Goal: Task Accomplishment & Management: Manage account settings

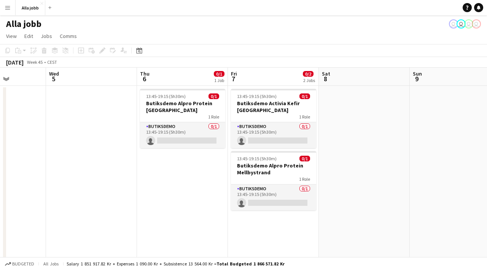
scroll to position [0, 325]
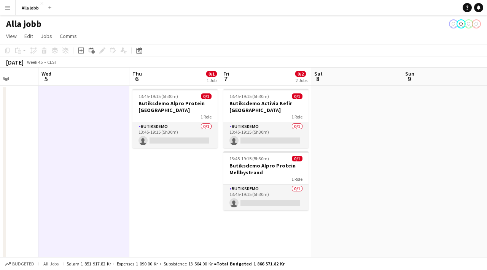
click at [81, 56] on app-toolbar "Copy Paste Paste Command V Paste with crew Command Shift V Paste linked Job [GE…" at bounding box center [243, 50] width 487 height 13
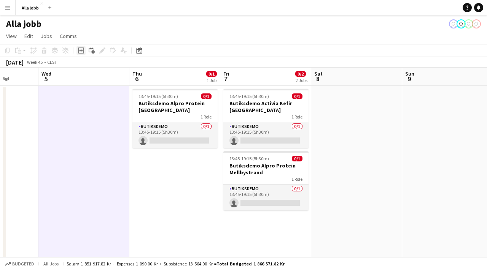
click at [81, 49] on icon "Add job" at bounding box center [81, 51] width 6 height 6
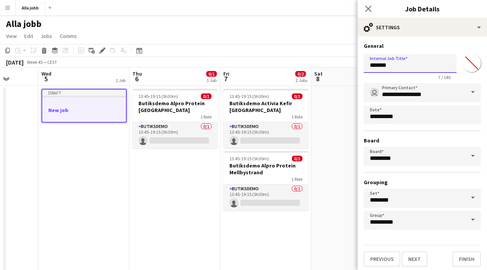
drag, startPoint x: 394, startPoint y: 67, endPoint x: 357, endPoint y: 67, distance: 36.5
click at [357, 67] on form "**********" at bounding box center [421, 155] width 129 height 224
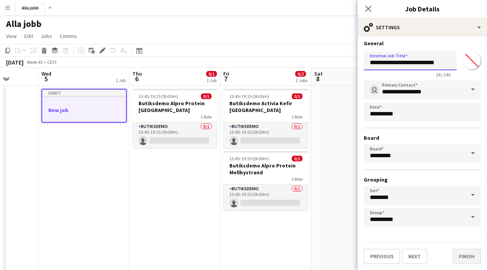
type input "**********"
click at [467, 252] on button "Finish" at bounding box center [466, 256] width 29 height 15
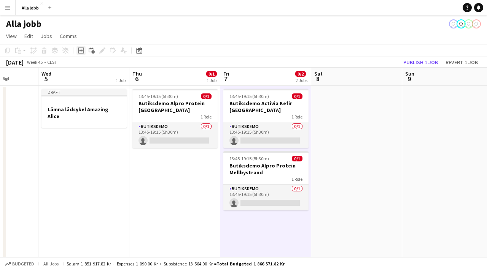
click at [79, 51] on icon "Add job" at bounding box center [81, 51] width 6 height 6
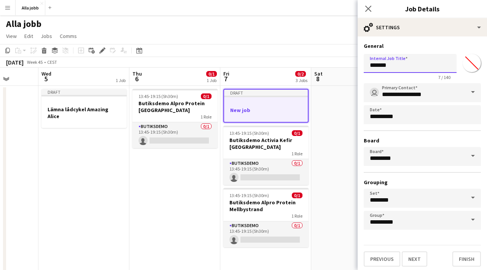
drag, startPoint x: 396, startPoint y: 68, endPoint x: 363, endPoint y: 67, distance: 33.5
click at [363, 67] on form "**********" at bounding box center [421, 155] width 129 height 224
type input "*"
click at [387, 67] on input "**********" at bounding box center [409, 63] width 93 height 19
type input "**********"
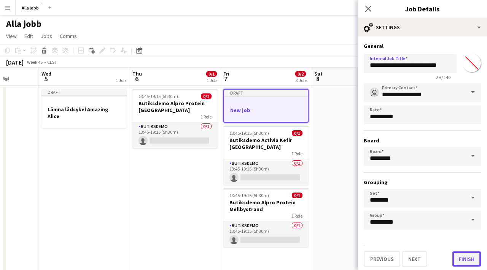
click at [467, 262] on button "Finish" at bounding box center [466, 259] width 29 height 15
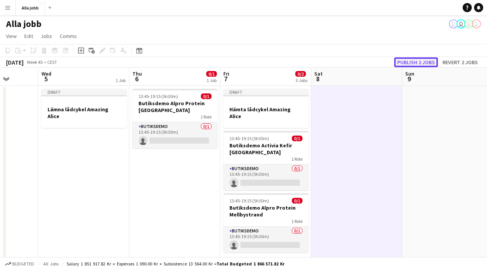
click at [419, 57] on button "Publish 2 jobs" at bounding box center [416, 62] width 44 height 10
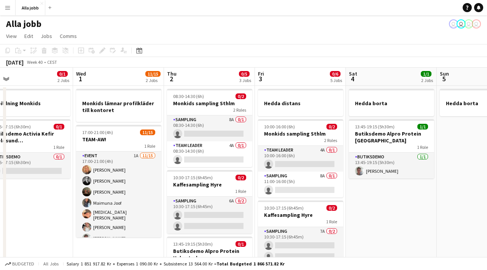
scroll to position [0, 333]
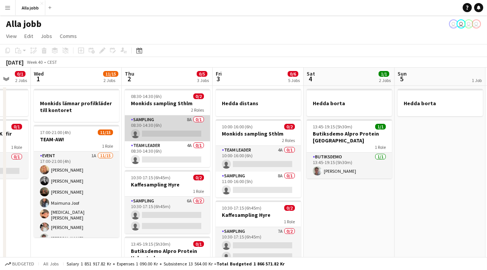
click at [144, 117] on app-card-role "Sampling 8A 0/1 08:30-14:30 (6h) single-neutral-actions" at bounding box center [167, 129] width 85 height 26
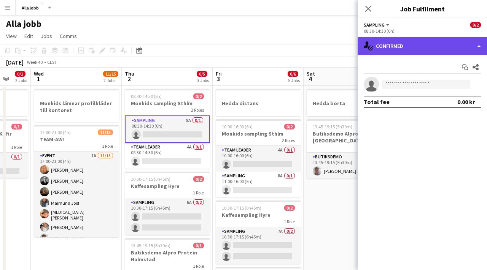
click at [398, 51] on div "single-neutral-actions-check-2 Confirmed" at bounding box center [421, 46] width 129 height 18
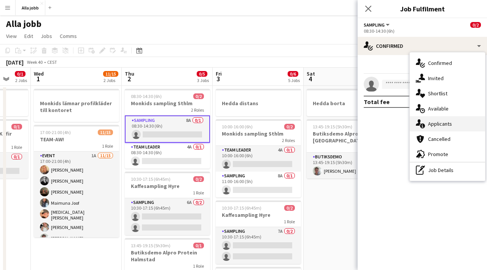
click at [437, 124] on span "Applicants" at bounding box center [440, 124] width 24 height 7
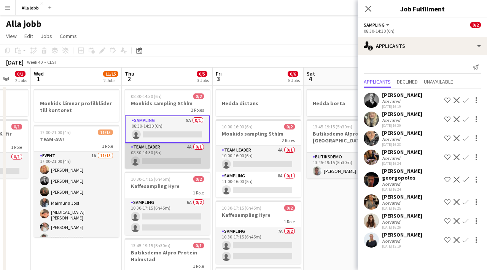
click at [184, 154] on app-card-role "Team Leader 4A 0/1 08:30-14:30 (6h) single-neutral-actions" at bounding box center [167, 156] width 85 height 26
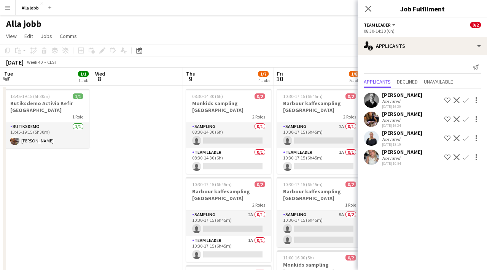
scroll to position [0, 275]
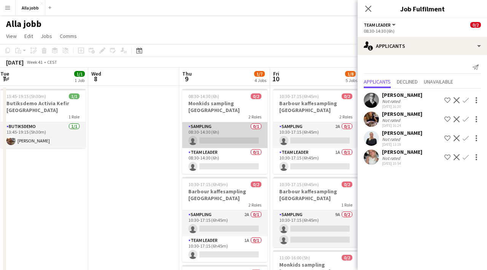
click at [209, 122] on app-card-role "Sampling 0/1 08:30-14:30 (6h) single-neutral-actions" at bounding box center [224, 135] width 85 height 26
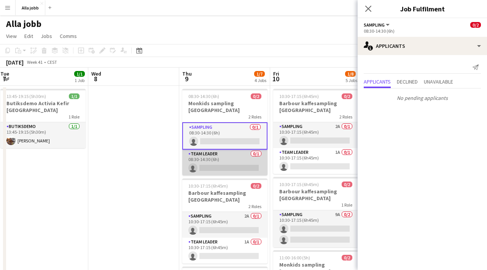
click at [214, 150] on app-card-role "Team Leader 0/1 08:30-14:30 (6h) single-neutral-actions" at bounding box center [224, 163] width 85 height 26
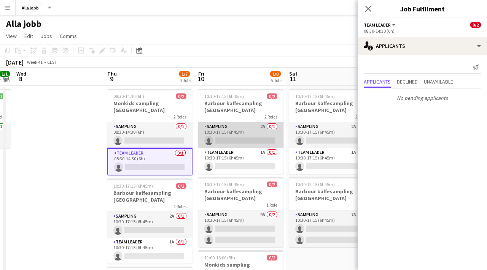
scroll to position [0, 354]
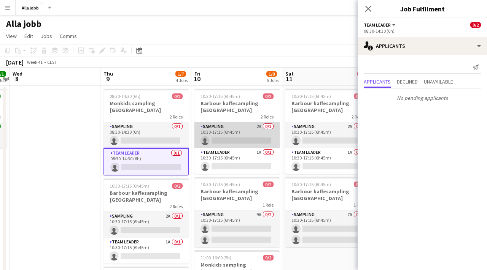
click at [217, 134] on app-card-role "Sampling 2A 0/1 10:30-17:15 (6h45m) single-neutral-actions" at bounding box center [236, 135] width 85 height 26
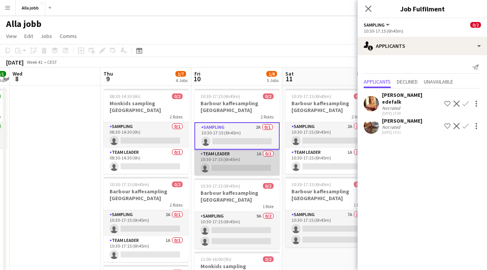
click at [220, 155] on app-card-role "Team Leader 1A 0/1 10:30-17:15 (6h45m) single-neutral-actions" at bounding box center [236, 163] width 85 height 26
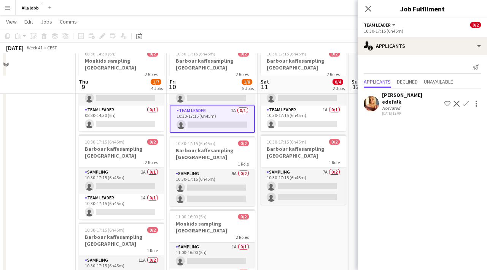
scroll to position [116, 0]
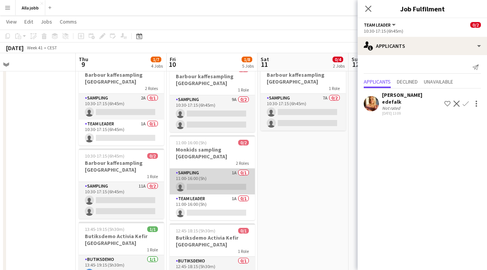
click at [223, 176] on app-card-role "Sampling 1A 0/1 11:00-16:00 (5h) single-neutral-actions" at bounding box center [212, 182] width 85 height 26
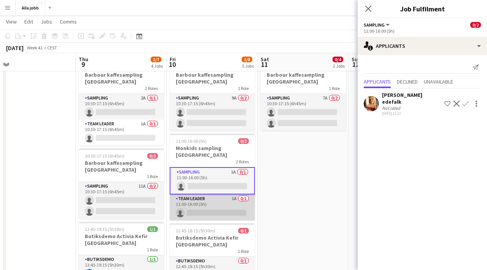
click at [218, 195] on app-card-role "Team Leader 1A 0/1 11:00-16:00 (5h) single-neutral-actions" at bounding box center [212, 208] width 85 height 26
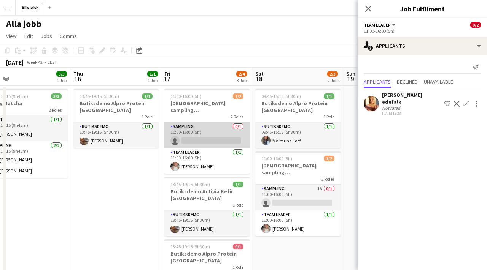
scroll to position [0, 301]
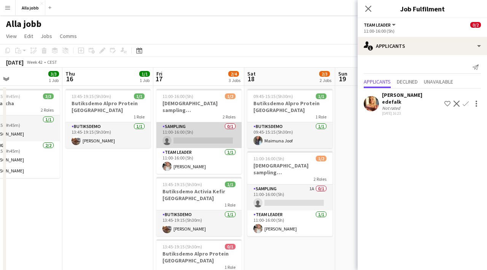
click at [195, 122] on app-card-role "Sampling 0/1 11:00-16:00 (5h) single-neutral-actions" at bounding box center [198, 135] width 85 height 26
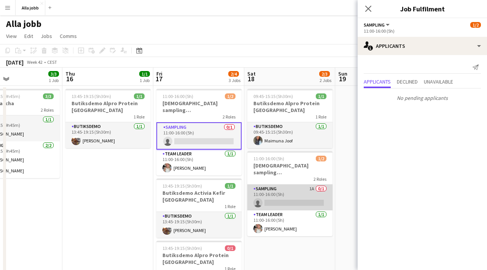
click at [267, 185] on app-card-role "Sampling 1A 0/1 11:00-16:00 (5h) single-neutral-actions" at bounding box center [289, 198] width 85 height 26
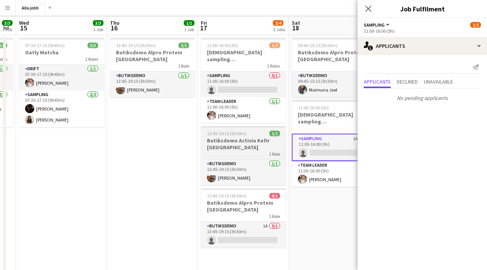
scroll to position [136, 0]
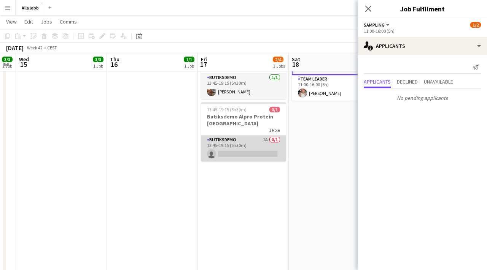
click at [227, 139] on app-card-role "Butiksdemo 1A 0/1 13:45-19:15 (5h30m) single-neutral-actions" at bounding box center [243, 149] width 85 height 26
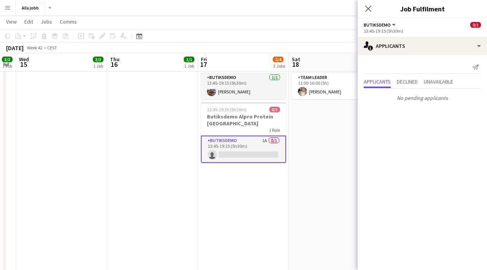
click at [205, 172] on app-date-cell "11:00-16:00 (5h) 1/2 Monkids sampling Malmö 2 Roles Sampling 0/1 11:00-16:00 (5…" at bounding box center [243, 145] width 91 height 393
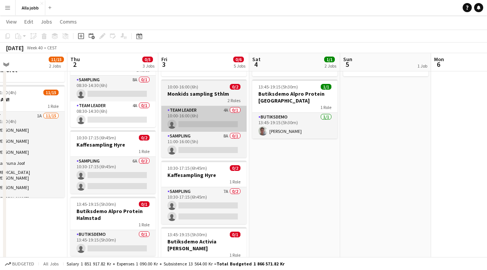
scroll to position [40, 0]
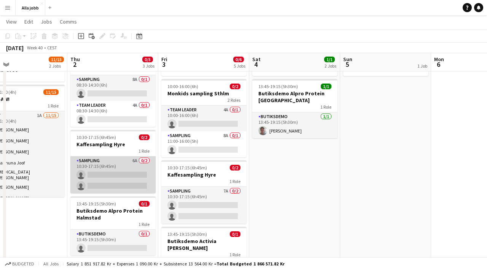
click at [113, 165] on app-card-role "Sampling 6A 0/2 10:30-17:15 (6h45m) single-neutral-actions single-neutral-actio…" at bounding box center [112, 175] width 85 height 37
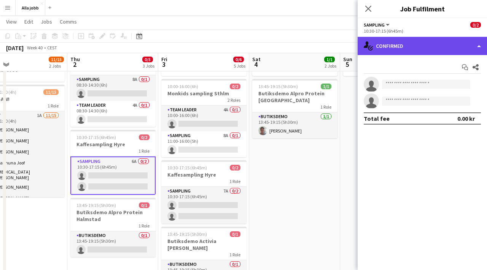
click at [388, 48] on div "single-neutral-actions-check-2 Confirmed" at bounding box center [421, 46] width 129 height 18
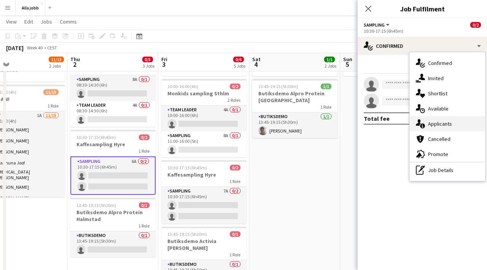
click at [439, 124] on span "Applicants" at bounding box center [440, 124] width 24 height 7
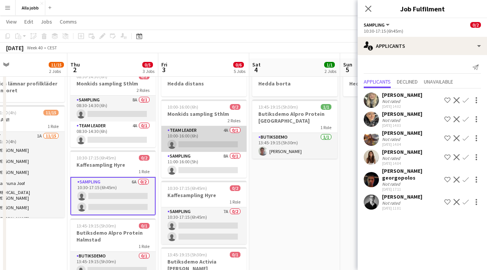
scroll to position [29, 0]
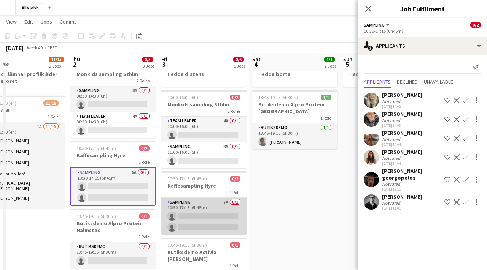
click at [194, 212] on app-card-role "Sampling 7A 0/2 10:30-17:15 (6h45m) single-neutral-actions single-neutral-actio…" at bounding box center [203, 216] width 85 height 37
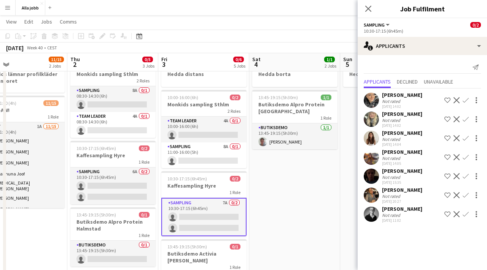
click at [279, 191] on app-date-cell "Hedda borta 13:45-19:15 (5h30m) 1/1 Butiksdemo Alpro Protein Göteborg 1 Role Bu…" at bounding box center [294, 253] width 91 height 393
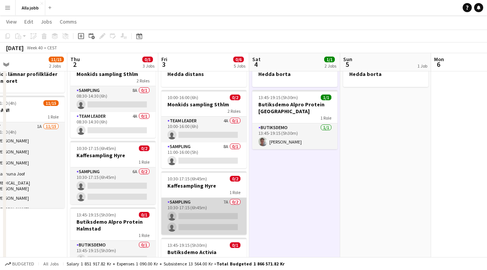
click at [196, 206] on app-card-role "Sampling 7A 0/2 10:30-17:15 (6h45m) single-neutral-actions single-neutral-actio…" at bounding box center [203, 216] width 85 height 37
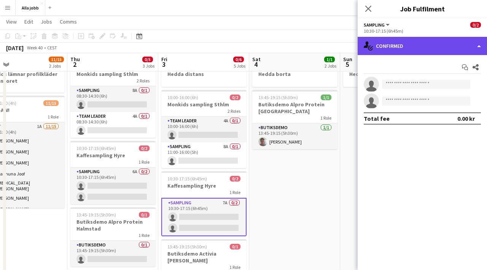
click at [407, 53] on div "single-neutral-actions-check-2 Confirmed" at bounding box center [421, 46] width 129 height 18
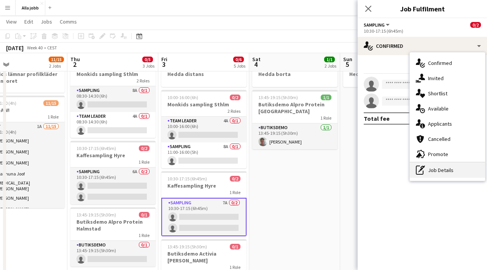
click at [445, 171] on div "pen-write Job Details" at bounding box center [446, 170] width 75 height 15
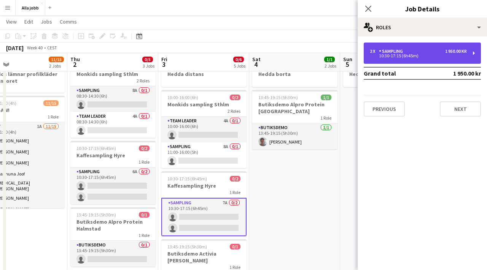
click at [388, 61] on div "2 x Sampling 1 950.00 kr 10:30-17:15 (6h45m)" at bounding box center [421, 53] width 117 height 21
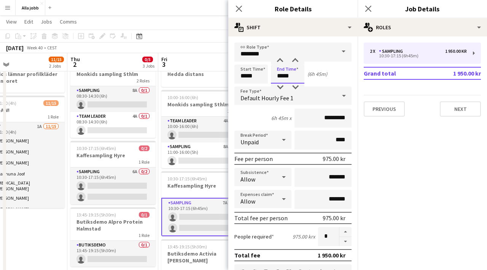
click at [290, 76] on input "*****" at bounding box center [287, 74] width 33 height 19
click at [278, 60] on div at bounding box center [279, 61] width 15 height 8
click at [280, 87] on div at bounding box center [279, 88] width 15 height 8
type input "*****"
click at [280, 87] on div at bounding box center [279, 88] width 15 height 8
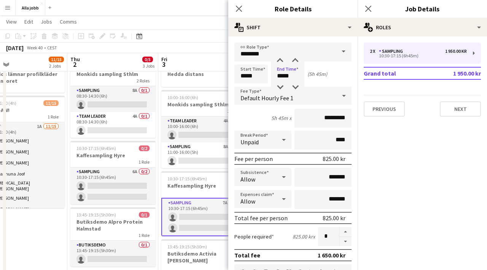
click at [217, 55] on app-board-header-date "Fri 3 0/6 5 Jobs" at bounding box center [203, 62] width 91 height 18
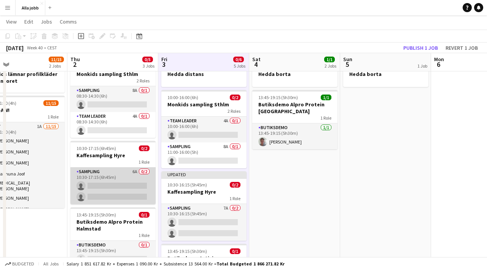
click at [127, 178] on app-card-role "Sampling 6A 0/2 10:30-17:15 (6h45m) single-neutral-actions single-neutral-actio…" at bounding box center [112, 186] width 85 height 37
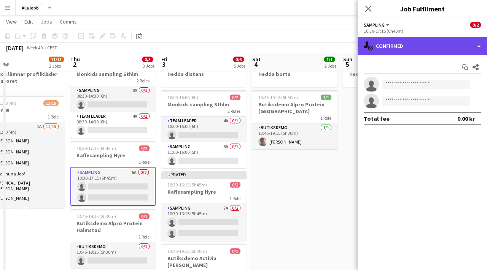
click at [373, 47] on div "single-neutral-actions-check-2 Confirmed" at bounding box center [421, 46] width 129 height 18
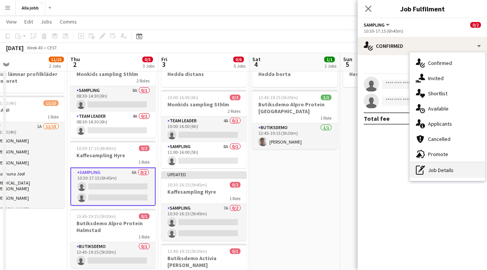
click at [431, 176] on div "pen-write Job Details" at bounding box center [446, 170] width 75 height 15
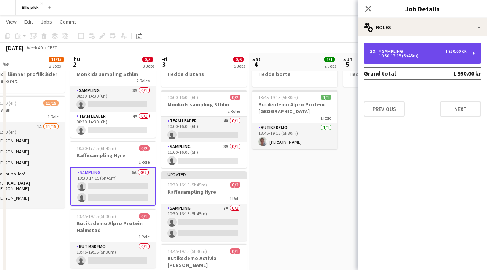
click at [402, 58] on div "10:30-17:15 (6h45m)" at bounding box center [417, 56] width 97 height 4
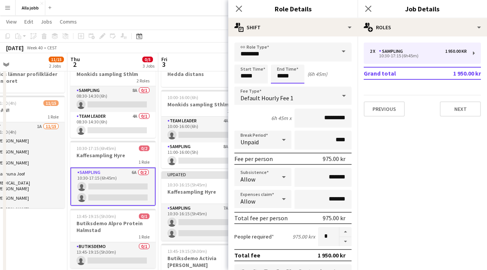
click at [285, 76] on input "*****" at bounding box center [287, 74] width 33 height 19
click at [281, 58] on div at bounding box center [279, 61] width 15 height 8
click at [281, 84] on div at bounding box center [279, 88] width 15 height 8
type input "*****"
click at [281, 84] on div at bounding box center [279, 88] width 15 height 8
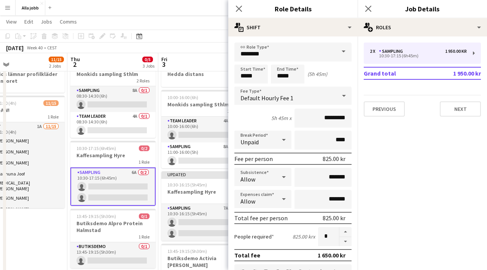
click at [215, 40] on app-toolbar "Copy Paste Paste Command V Paste with crew Command Shift V Paste linked Job [GE…" at bounding box center [243, 36] width 487 height 13
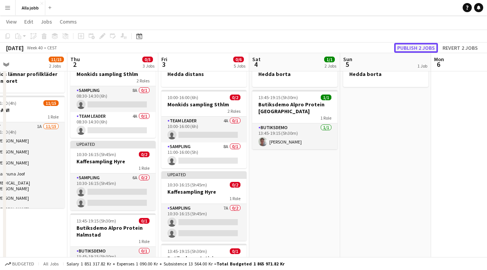
click at [404, 51] on button "Publish 2 jobs" at bounding box center [416, 48] width 44 height 10
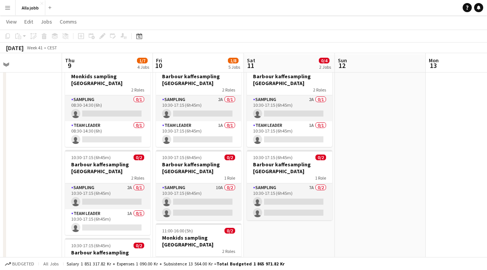
scroll to position [11, 0]
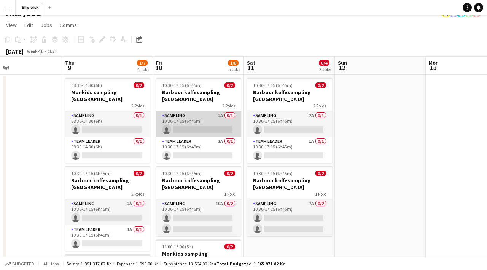
click at [175, 120] on app-card-role "Sampling 2A 0/1 10:30-17:15 (6h45m) single-neutral-actions" at bounding box center [198, 124] width 85 height 26
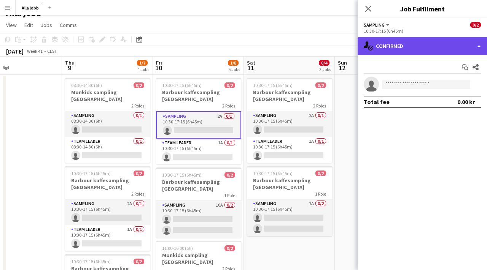
click at [384, 51] on div "single-neutral-actions-check-2 Confirmed" at bounding box center [421, 46] width 129 height 18
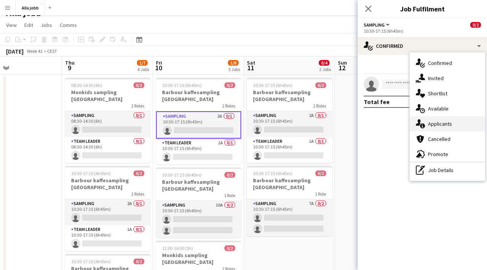
click at [433, 128] on div "single-neutral-actions-information Applicants" at bounding box center [446, 123] width 75 height 15
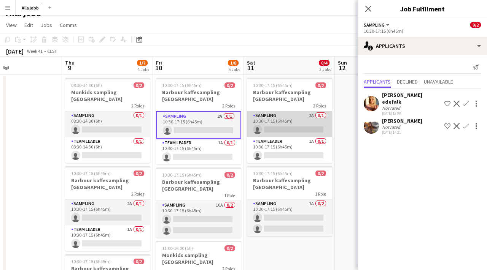
click at [271, 116] on app-card-role "Sampling 2A 0/1 10:30-17:15 (6h45m) single-neutral-actions" at bounding box center [289, 124] width 85 height 26
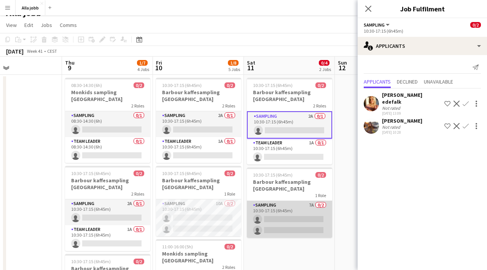
click at [268, 215] on app-card-role "Sampling 7A 0/2 10:30-17:15 (6h45m) single-neutral-actions single-neutral-actio…" at bounding box center [289, 219] width 85 height 37
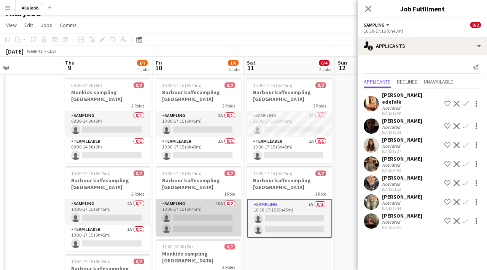
click at [212, 213] on app-card-role "Sampling 10A 0/2 10:30-17:15 (6h45m) single-neutral-actions single-neutral-acti…" at bounding box center [198, 218] width 85 height 37
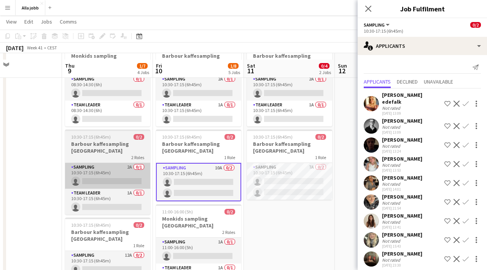
scroll to position [54, 0]
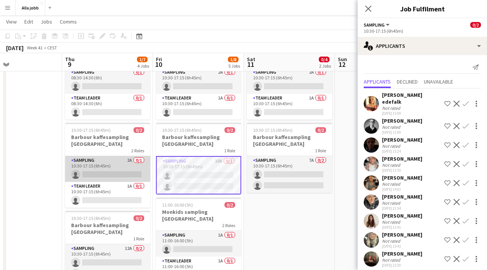
click at [115, 164] on app-card-role "Sampling 2A 0/1 10:30-17:15 (6h45m) single-neutral-actions" at bounding box center [107, 169] width 85 height 26
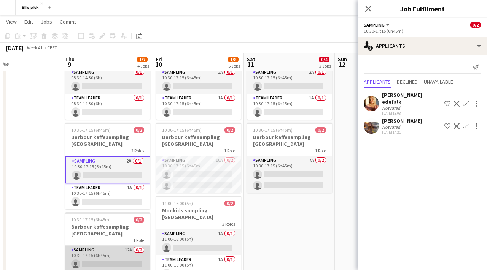
click at [116, 249] on app-card-role "Sampling 12A 0/2 10:30-17:15 (6h45m) single-neutral-actions single-neutral-acti…" at bounding box center [107, 264] width 85 height 37
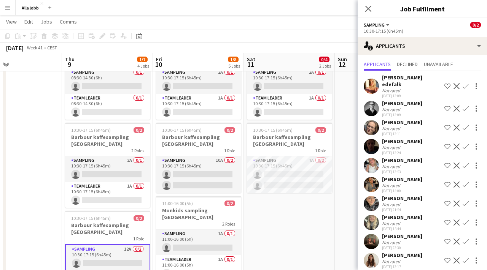
scroll to position [43, 0]
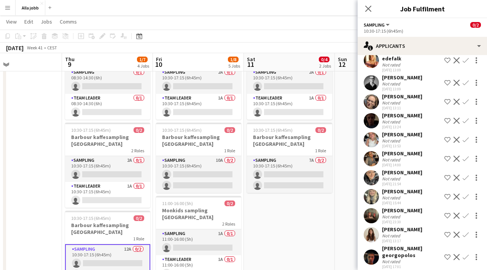
click at [276, 225] on app-date-cell "10:30-17:15 (6h45m) 0/2 Barbour kaffesampling Köpenhamn 2 Roles Sampling 2A 0/1…" at bounding box center [289, 228] width 91 height 393
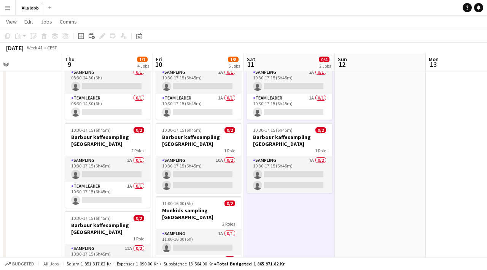
click at [276, 225] on app-date-cell "10:30-17:15 (6h45m) 0/2 Barbour kaffesampling Köpenhamn 2 Roles Sampling 2A 0/1…" at bounding box center [289, 228] width 91 height 393
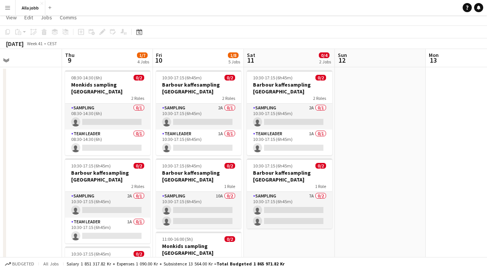
scroll to position [0, 0]
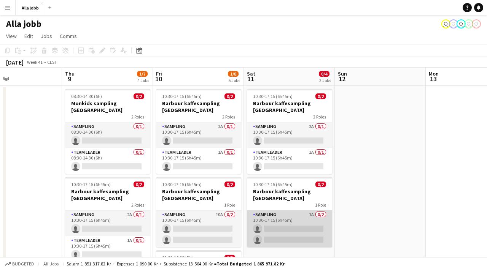
click at [260, 224] on app-card-role "Sampling 7A 0/2 10:30-17:15 (6h45m) single-neutral-actions single-neutral-actio…" at bounding box center [289, 229] width 85 height 37
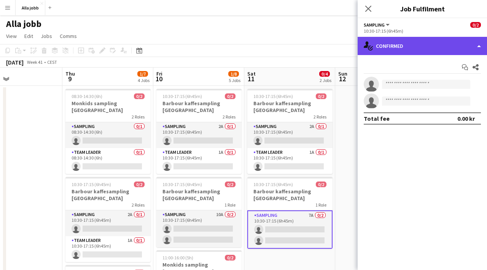
click at [390, 51] on div "single-neutral-actions-check-2 Confirmed" at bounding box center [421, 46] width 129 height 18
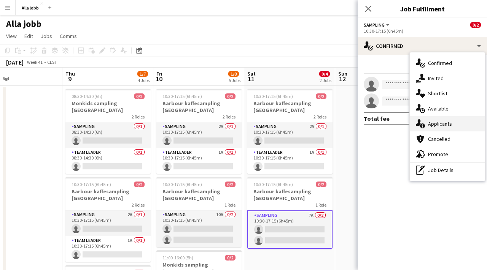
click at [431, 126] on span "Applicants" at bounding box center [440, 124] width 24 height 7
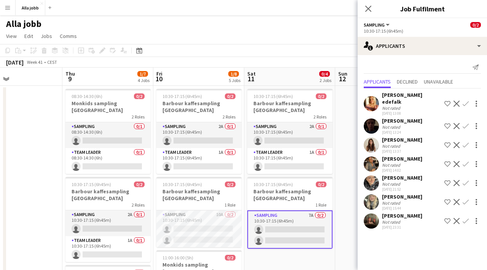
scroll to position [25, 0]
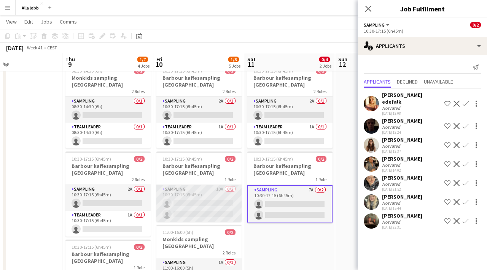
click at [181, 200] on app-card-role "Sampling 10A 0/2 10:30-17:15 (6h45m) single-neutral-actions single-neutral-acti…" at bounding box center [198, 203] width 85 height 37
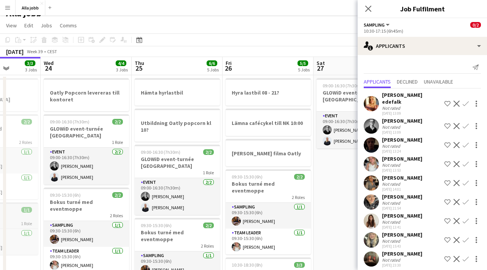
scroll to position [0, 0]
